Goal: Transaction & Acquisition: Obtain resource

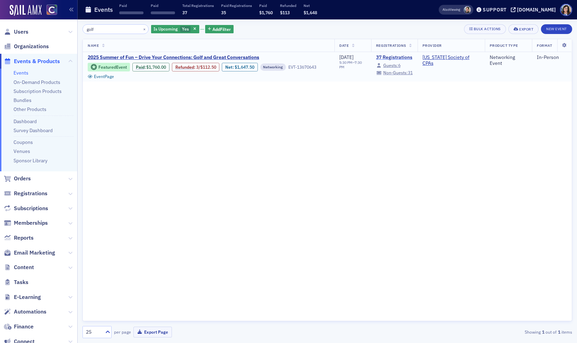
click at [388, 54] on link "37 Registrations" at bounding box center [394, 57] width 37 height 6
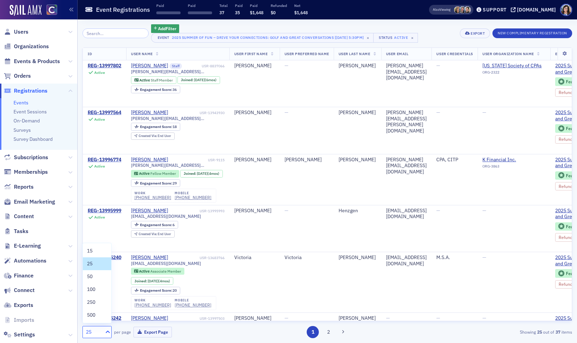
click at [103, 332] on div at bounding box center [107, 331] width 9 height 7
click at [97, 277] on div "50" at bounding box center [97, 276] width 20 height 7
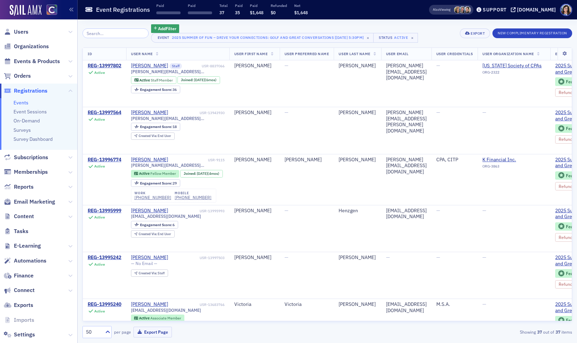
click at [274, 55] on icon at bounding box center [272, 54] width 3 height 4
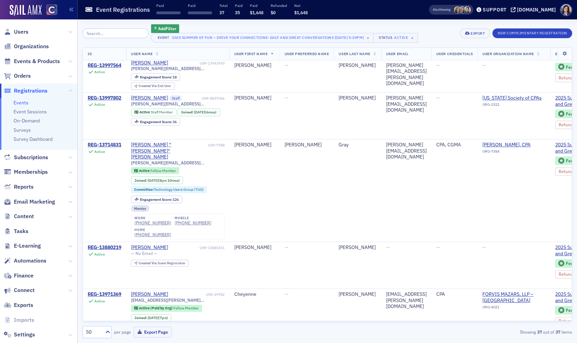
scroll to position [255, 0]
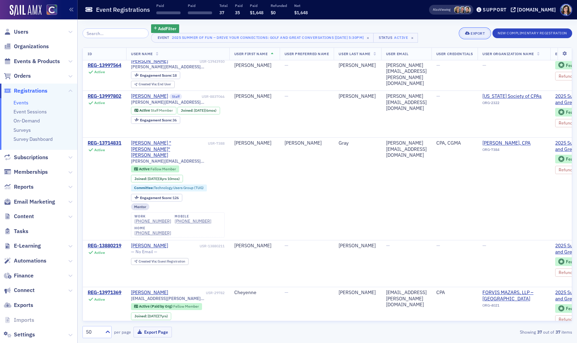
click at [479, 33] on div "Export" at bounding box center [478, 34] width 14 height 4
click at [471, 53] on button "Export All ( 37 Event Registrations )" at bounding box center [451, 56] width 75 height 11
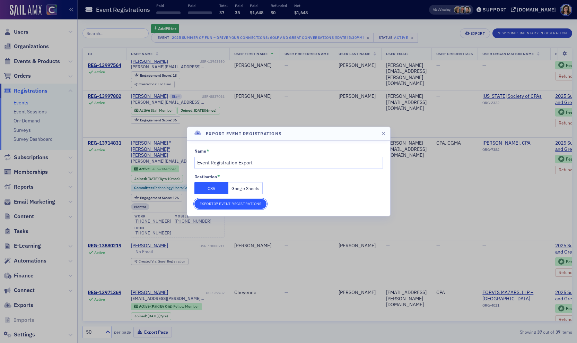
click at [227, 207] on button "Export 37 Event Registrations" at bounding box center [231, 204] width 72 height 10
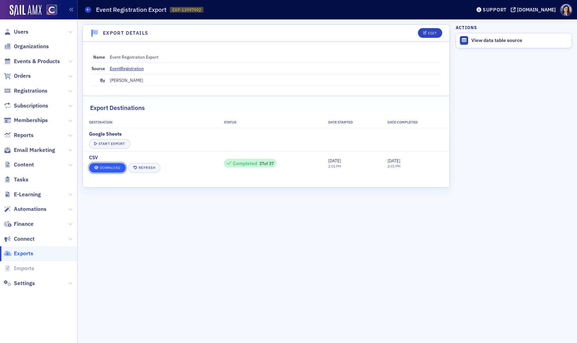
click at [113, 166] on link "Download" at bounding box center [107, 168] width 37 height 10
